Goal: Transaction & Acquisition: Book appointment/travel/reservation

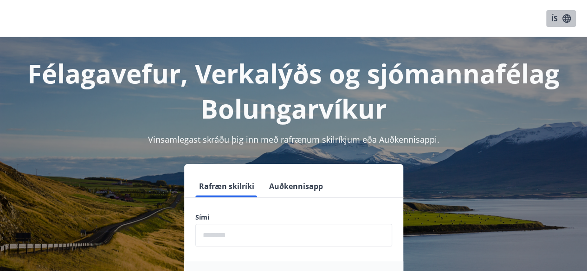
click at [568, 20] on icon "button" at bounding box center [566, 18] width 8 height 8
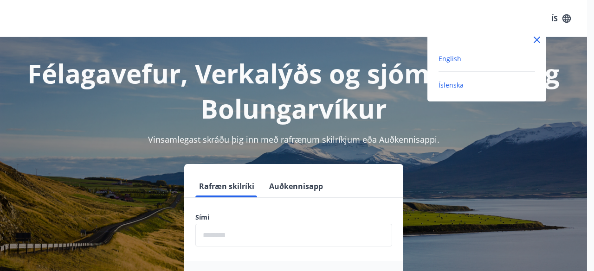
click at [446, 61] on span "English" at bounding box center [449, 58] width 23 height 9
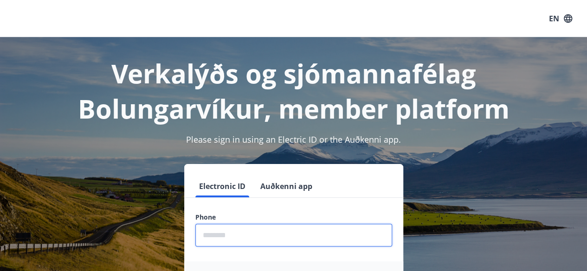
click at [225, 234] on input "phone" at bounding box center [293, 235] width 197 height 23
type input "********"
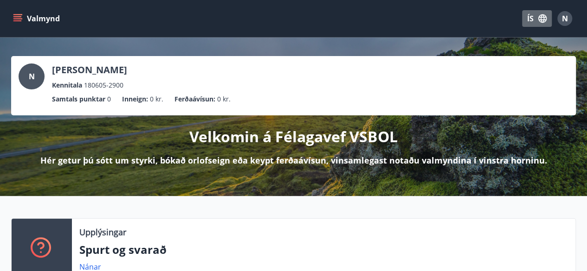
click at [546, 20] on icon "button" at bounding box center [542, 18] width 8 height 8
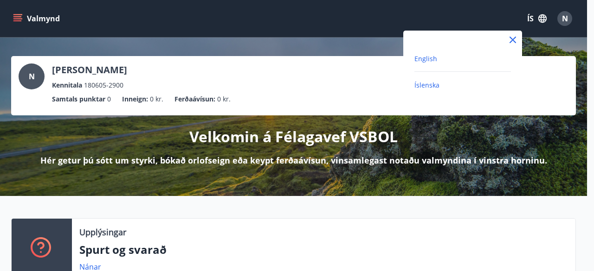
click at [423, 57] on span "English" at bounding box center [425, 58] width 23 height 9
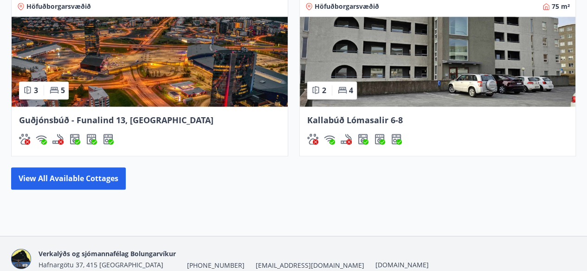
scroll to position [638, 0]
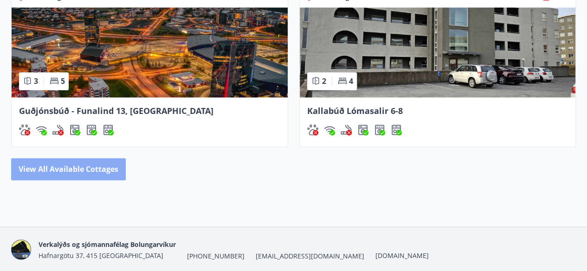
click at [93, 159] on button "View all available cottages" at bounding box center [68, 169] width 115 height 22
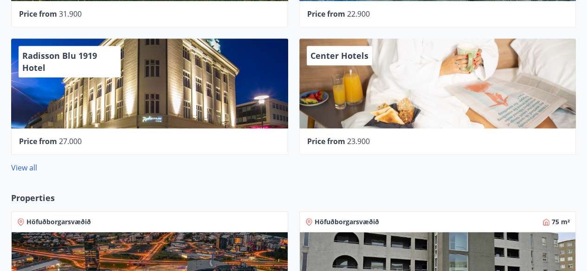
scroll to position [416, 0]
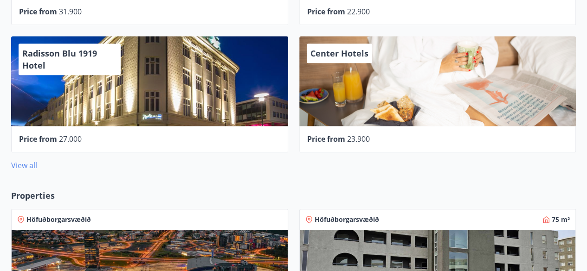
click at [30, 163] on link "View all" at bounding box center [24, 166] width 26 height 10
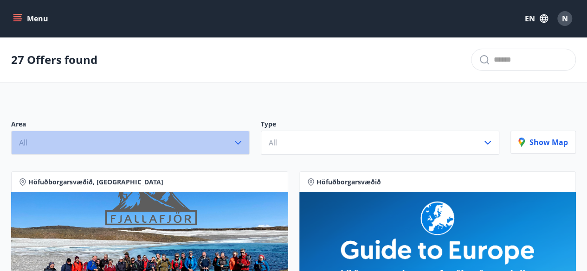
click at [240, 146] on icon "button" at bounding box center [237, 142] width 11 height 11
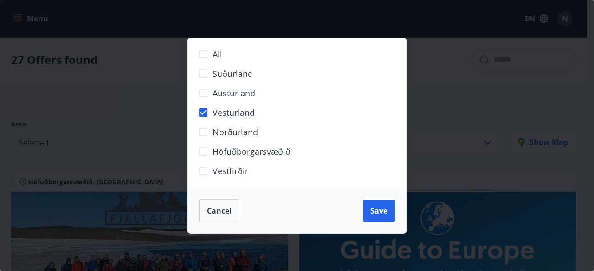
click at [205, 118] on label "Vesturland" at bounding box center [291, 116] width 194 height 19
click at [215, 209] on span "Cancel" at bounding box center [219, 211] width 25 height 10
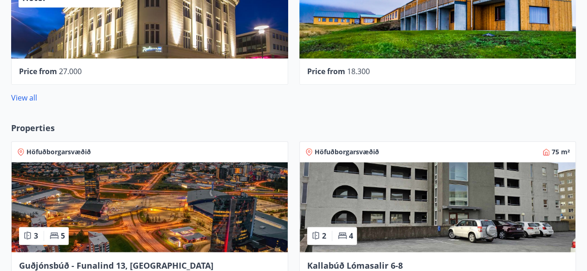
scroll to position [489, 0]
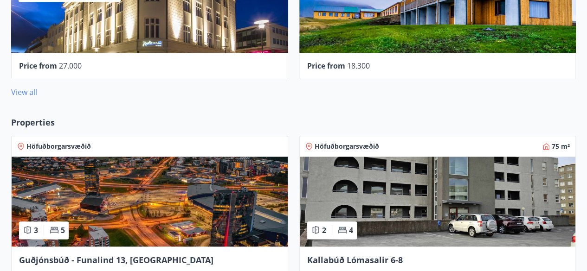
click at [34, 93] on link "View all" at bounding box center [24, 92] width 26 height 10
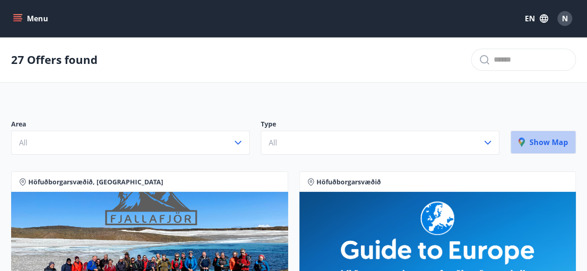
click at [537, 137] on p "Show map" at bounding box center [543, 142] width 50 height 10
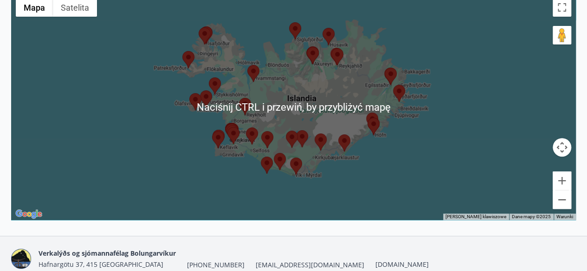
scroll to position [170, 0]
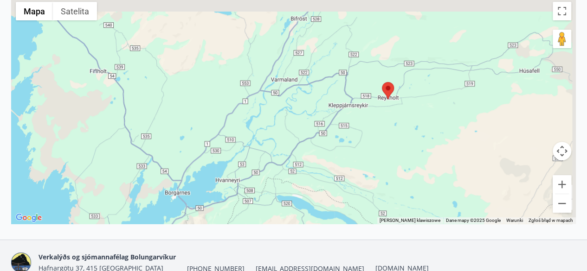
drag, startPoint x: 430, startPoint y: 61, endPoint x: 414, endPoint y: 132, distance: 73.1
click at [414, 132] on div at bounding box center [293, 110] width 565 height 227
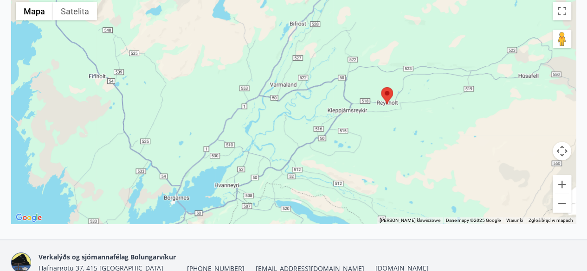
click at [381, 87] on area at bounding box center [381, 87] width 0 height 0
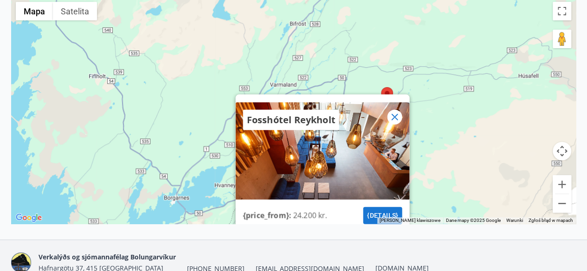
click at [402, 116] on div at bounding box center [394, 116] width 15 height 15
click at [392, 118] on icon at bounding box center [394, 117] width 6 height 6
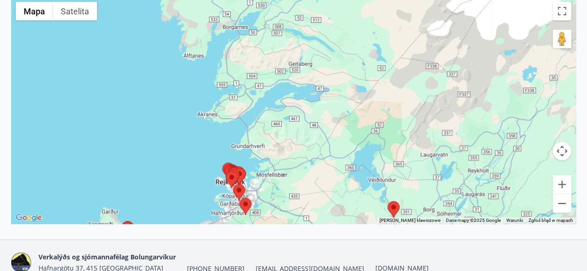
drag, startPoint x: 297, startPoint y: 169, endPoint x: 309, endPoint y: 8, distance: 161.9
click at [309, 8] on div at bounding box center [293, 110] width 565 height 227
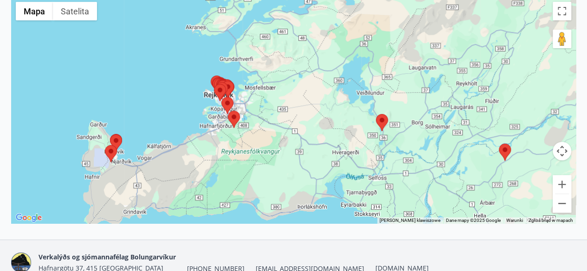
drag, startPoint x: 357, startPoint y: 70, endPoint x: 340, endPoint y: 3, distance: 69.5
click at [340, 3] on div at bounding box center [293, 110] width 565 height 227
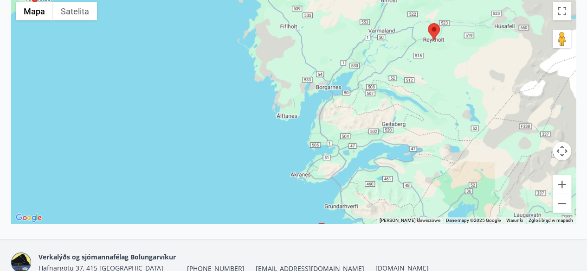
drag, startPoint x: 308, startPoint y: 54, endPoint x: 416, endPoint y: 207, distance: 187.1
click at [416, 207] on div at bounding box center [293, 110] width 565 height 227
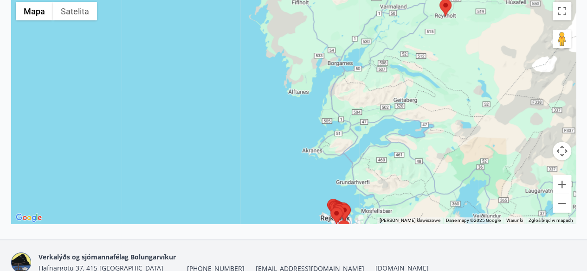
drag, startPoint x: 367, startPoint y: 80, endPoint x: 434, endPoint y: 8, distance: 98.2
click at [434, 8] on div at bounding box center [293, 110] width 565 height 227
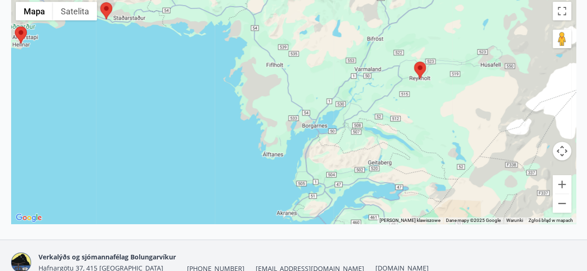
drag, startPoint x: 544, startPoint y: 68, endPoint x: 457, endPoint y: 181, distance: 142.6
click at [457, 181] on div at bounding box center [293, 110] width 565 height 227
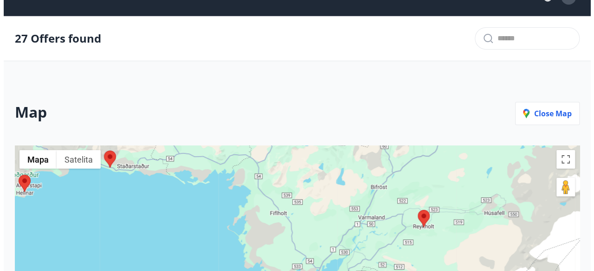
scroll to position [0, 0]
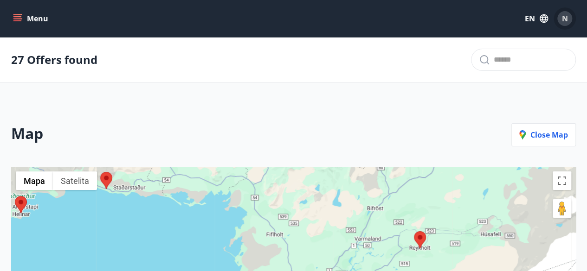
click at [560, 22] on div "N" at bounding box center [564, 18] width 15 height 15
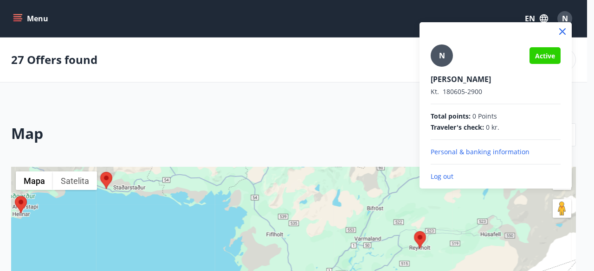
click at [443, 173] on p "Log out" at bounding box center [496, 176] width 130 height 9
